Goal: Transaction & Acquisition: Purchase product/service

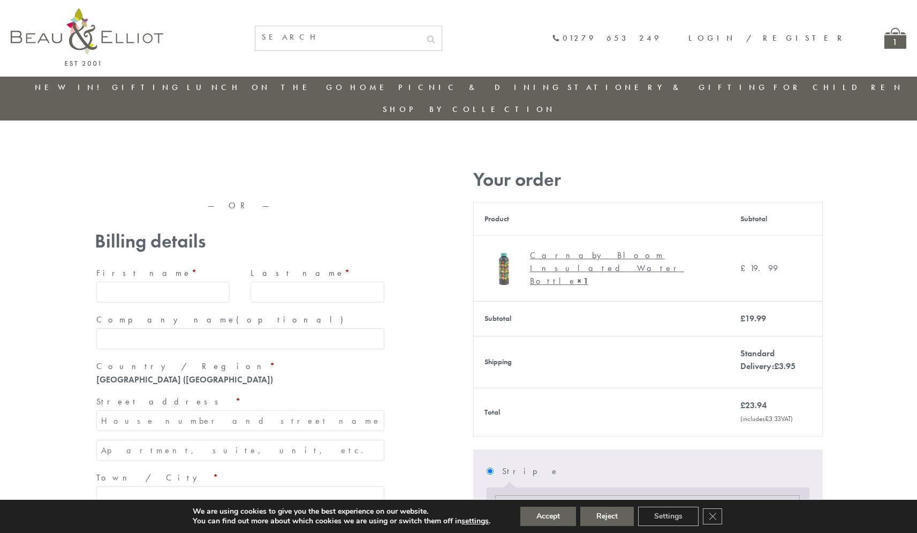
type input "[EMAIL_ADDRESS][DOMAIN_NAME]"
type input "[PERSON_NAME]"
type input "23, [GEOGRAPHIC_DATA], [GEOGRAPHIC_DATA]"
type input "[GEOGRAPHIC_DATA]"
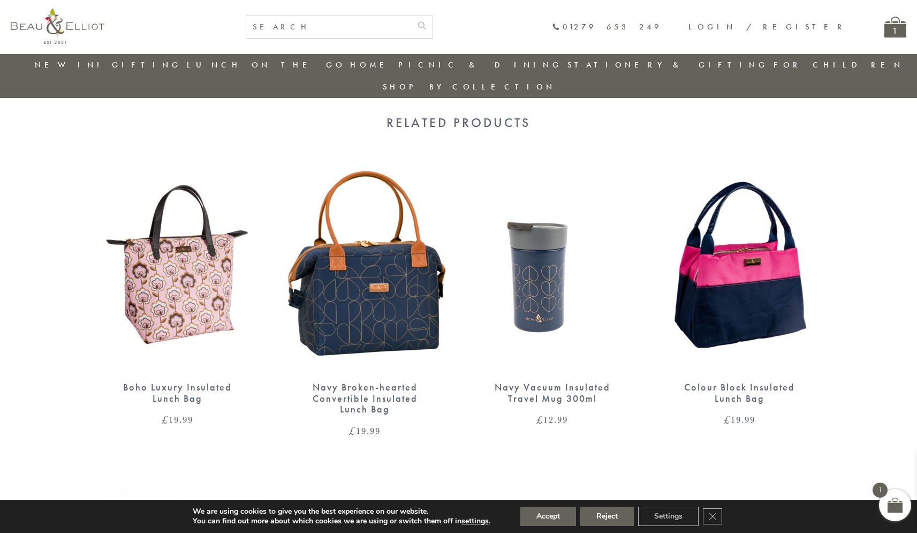
scroll to position [834, 0]
